Goal: Task Accomplishment & Management: Manage account settings

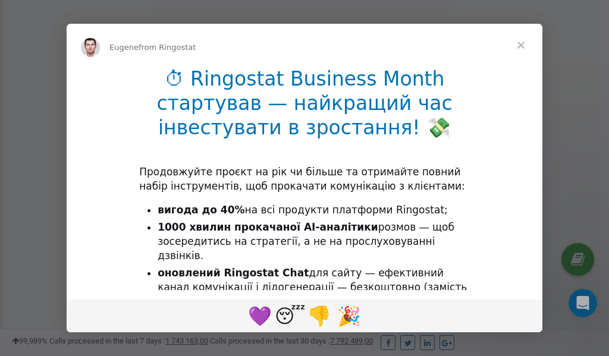
click at [522, 46] on span "Close" at bounding box center [520, 45] width 43 height 43
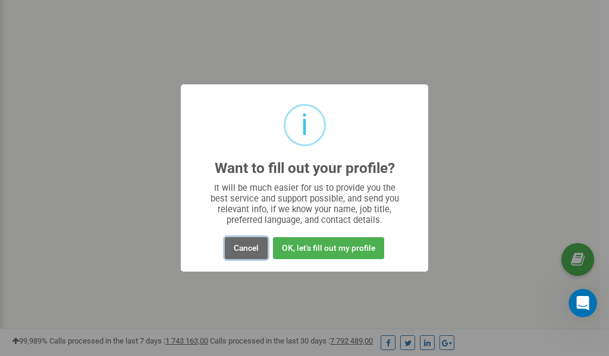
click at [247, 245] on button "Cancel" at bounding box center [246, 248] width 43 height 22
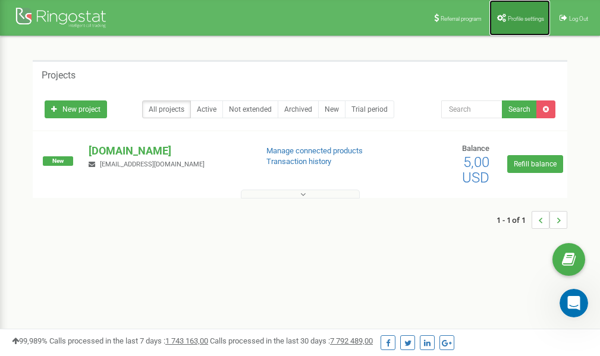
click at [513, 21] on link "Profile settings" at bounding box center [519, 18] width 61 height 36
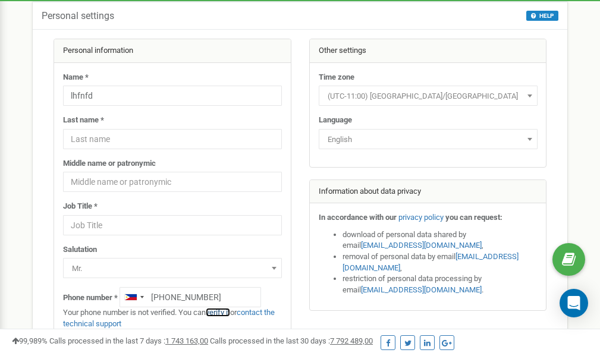
click at [223, 312] on link "verify it" at bounding box center [218, 312] width 24 height 9
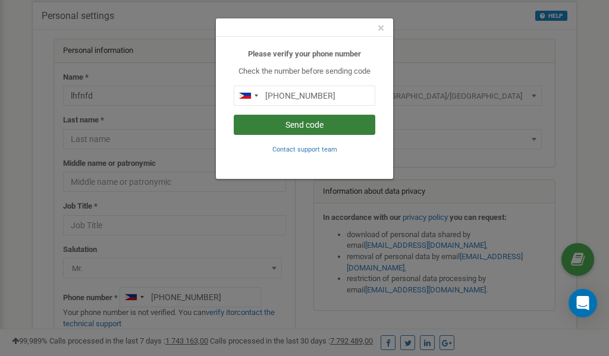
click at [310, 124] on button "Send code" at bounding box center [304, 125] width 141 height 20
